Goal: Connect with others: Establish contact or relationships with other users

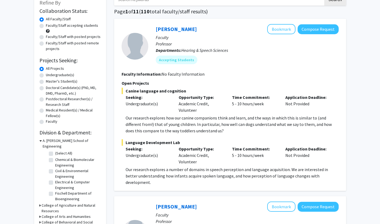
scroll to position [36, 0]
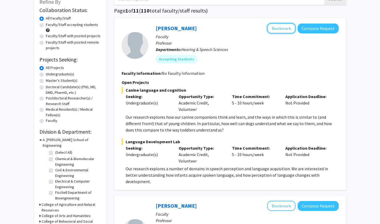
click at [277, 29] on button "Bookmark" at bounding box center [281, 28] width 28 height 10
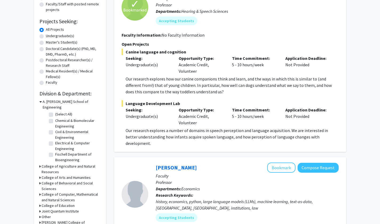
scroll to position [74, 0]
click at [260, 100] on span "Language Development Lab" at bounding box center [230, 103] width 217 height 6
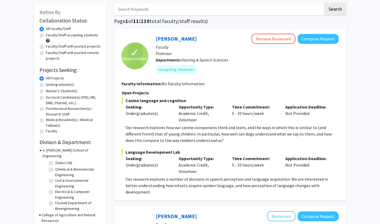
scroll to position [26, 0]
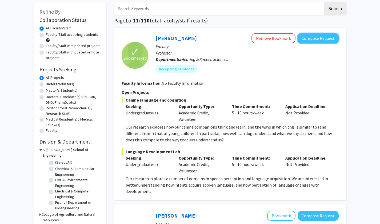
click at [308, 35] on button "Compose Request" at bounding box center [318, 38] width 41 height 10
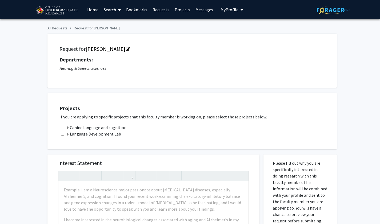
click at [112, 127] on label "Canine language and cognition" at bounding box center [96, 127] width 61 height 6
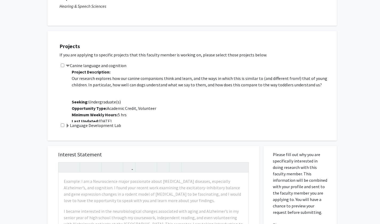
click at [113, 125] on label "Language Development Lab" at bounding box center [93, 125] width 55 height 6
